Goal: Task Accomplishment & Management: Manage account settings

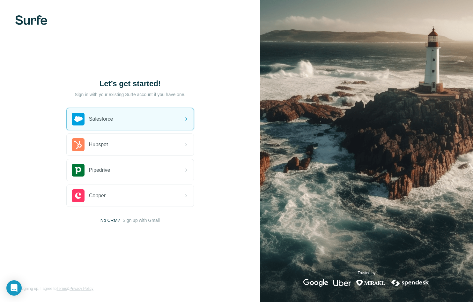
click at [33, 21] on img at bounding box center [31, 20] width 32 height 10
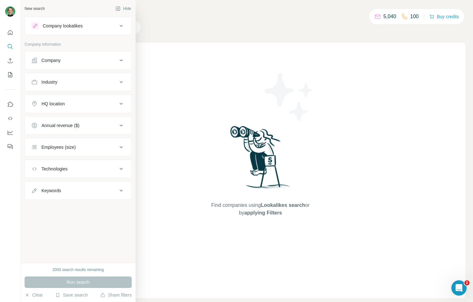
click at [79, 63] on div "Company" at bounding box center [74, 60] width 86 height 6
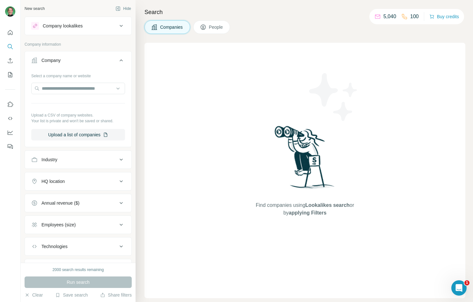
click at [229, 3] on div "Search Companies People Find companies using Lookalikes search or by applying F…" at bounding box center [304, 151] width 337 height 302
click at [11, 34] on icon "Quick start" at bounding box center [10, 32] width 5 height 5
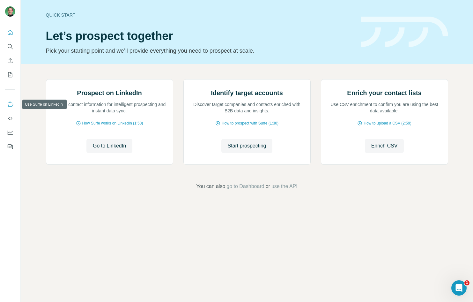
click at [12, 105] on icon "Use Surfe on LinkedIn" at bounding box center [10, 103] width 5 height 5
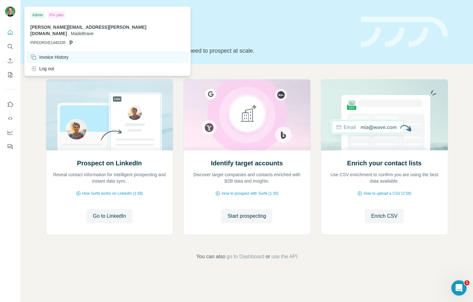
click at [54, 54] on div "Invoice History" at bounding box center [49, 57] width 38 height 6
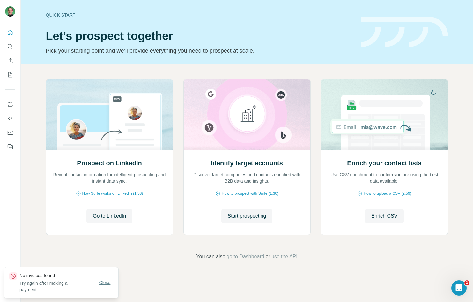
click at [104, 283] on span "Close" at bounding box center [104, 282] width 11 height 6
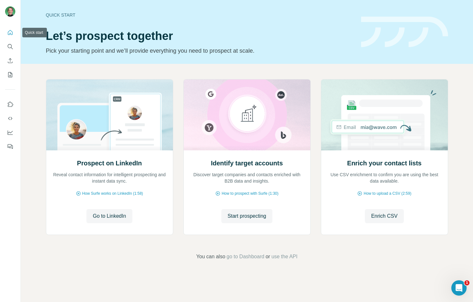
click at [9, 33] on icon "Quick start" at bounding box center [10, 32] width 6 height 6
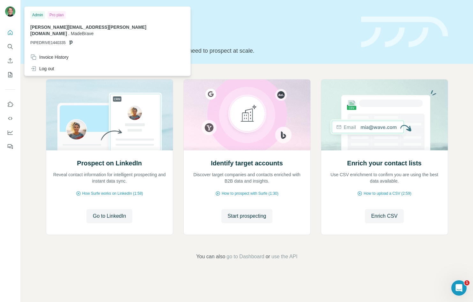
click at [12, 13] on img at bounding box center [10, 11] width 10 height 10
click at [12, 132] on icon "Dashboard" at bounding box center [10, 132] width 6 height 6
